Goal: Transaction & Acquisition: Purchase product/service

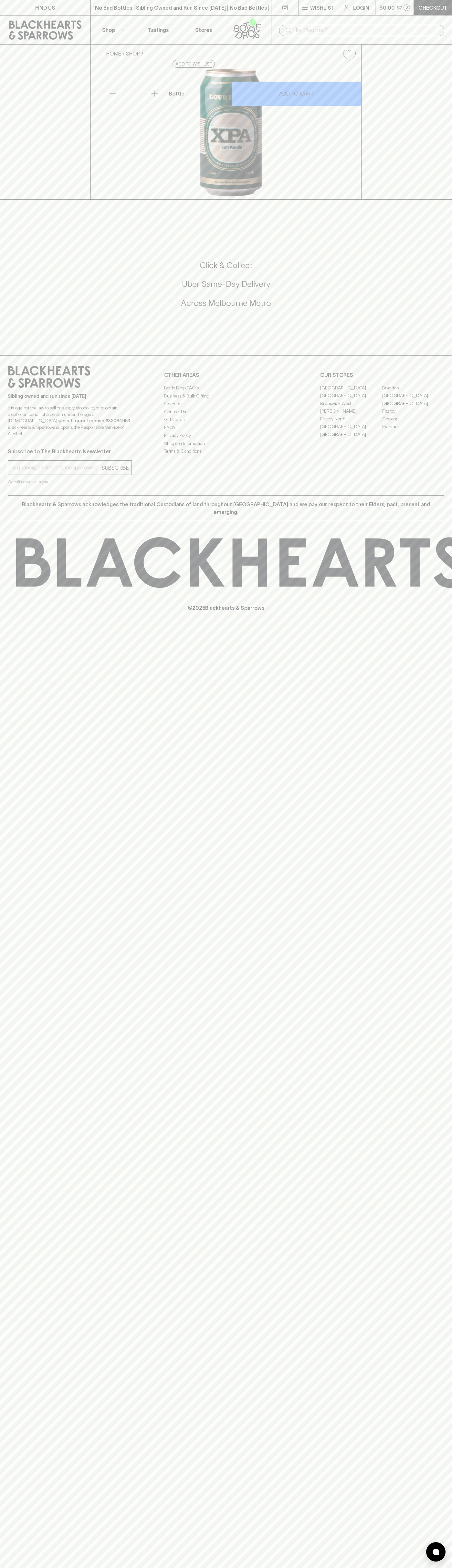
click at [411, 18] on div "​" at bounding box center [361, 30] width 181 height 29
click at [436, 866] on div "FIND US | No Bad Bottles | Sibling Owned and Run Since [DATE] | No Bad Bottles …" at bounding box center [226, 784] width 452 height 1568
click at [346, 1567] on html "FIND US | No Bad Bottles | Sibling Owned and Run Since [DATE] | No Bad Bottles …" at bounding box center [226, 784] width 452 height 1568
click at [7, 467] on div "Sibling owned and run since [DATE] It is against the law to sell or supply alco…" at bounding box center [226, 425] width 452 height 140
